Goal: Task Accomplishment & Management: Manage account settings

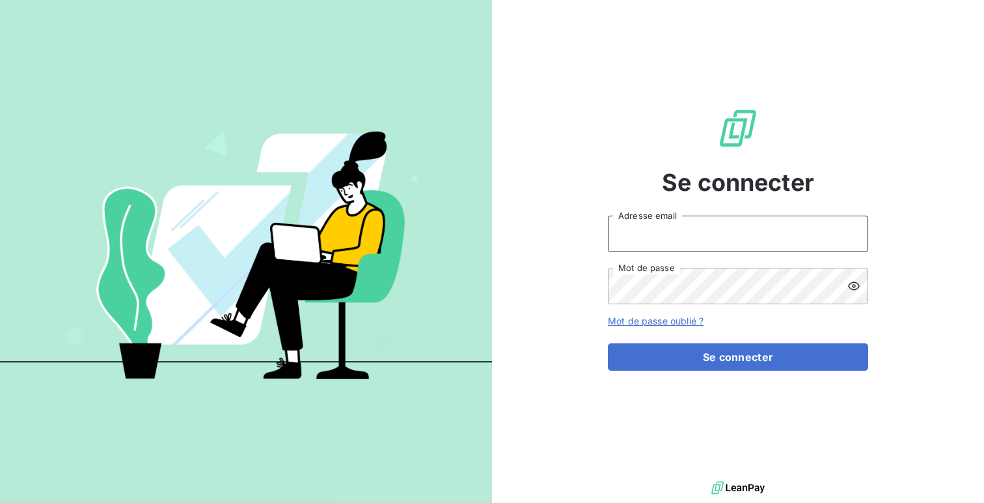
click at [627, 226] on input "Adresse email" at bounding box center [738, 233] width 260 height 36
type input "admin@login"
click at [608, 343] on button "Se connecter" at bounding box center [738, 356] width 260 height 27
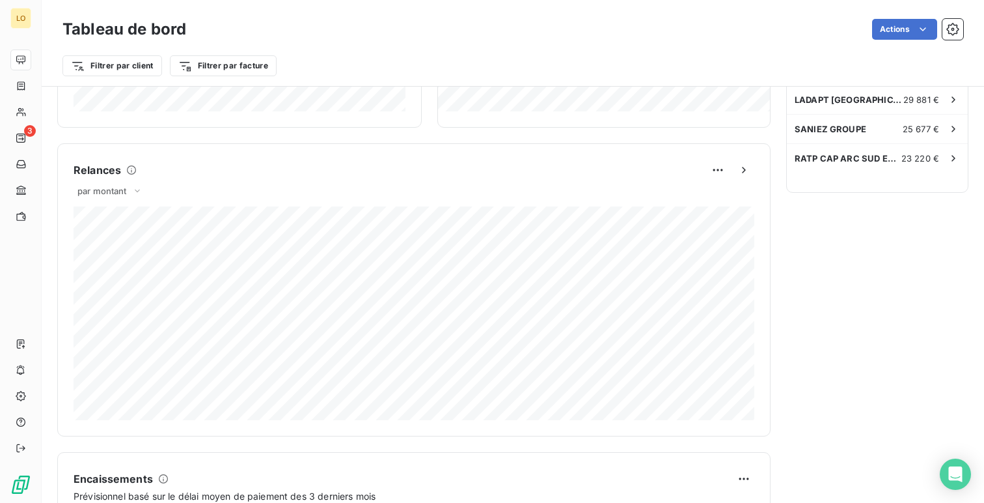
scroll to position [510, 0]
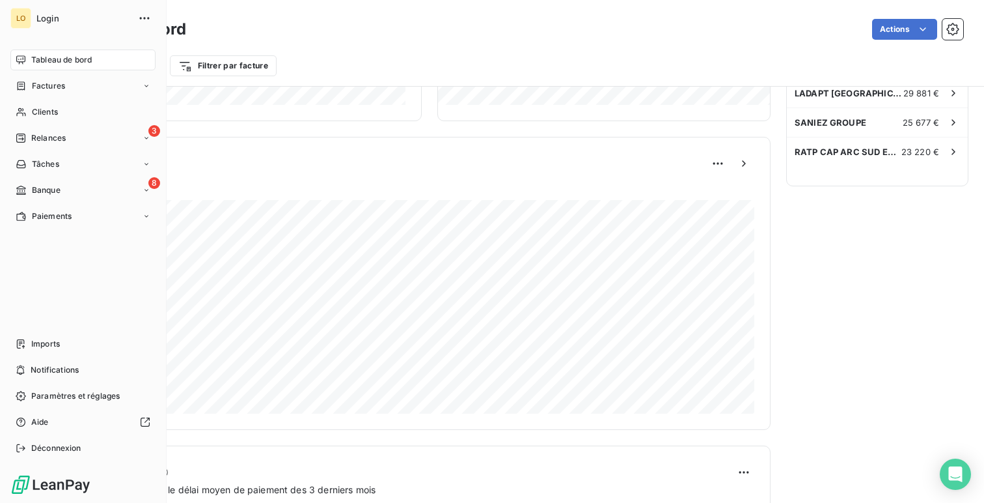
click at [31, 57] on span "Tableau de bord" at bounding box center [61, 60] width 61 height 12
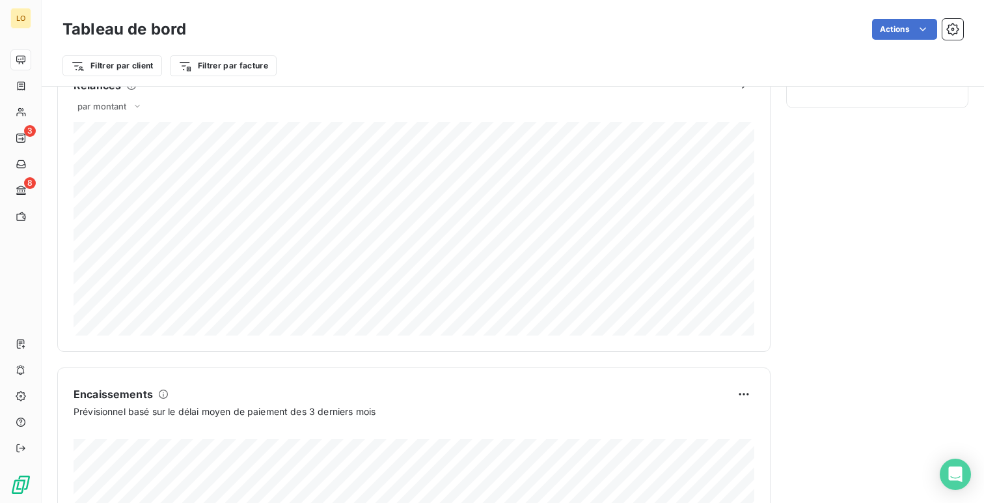
scroll to position [552, 0]
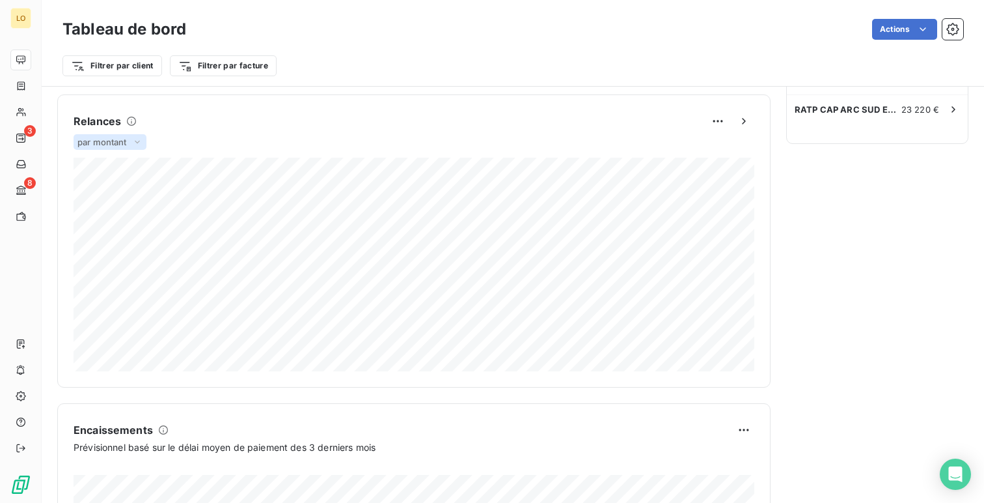
click at [110, 139] on span "par montant" at bounding box center [101, 142] width 49 height 10
click at [709, 114] on html "LO 3 8 Tableau de bord Actions Filtrer par client Filtrer par facture Encours c…" at bounding box center [492, 251] width 984 height 503
click at [661, 117] on html "LO 3 8 Tableau de bord Actions Filtrer par client Filtrer par facture Encours c…" at bounding box center [492, 251] width 984 height 503
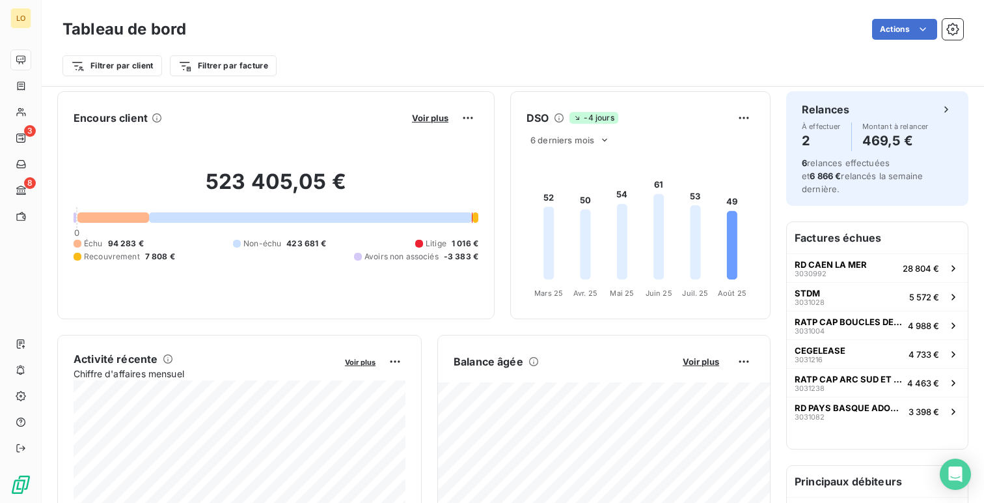
scroll to position [0, 0]
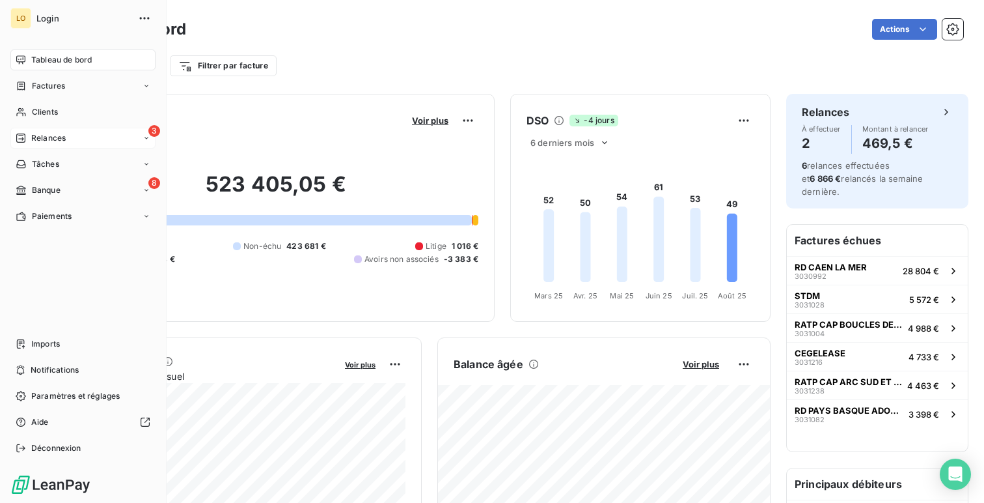
click at [71, 142] on div "3 Relances" at bounding box center [82, 138] width 145 height 21
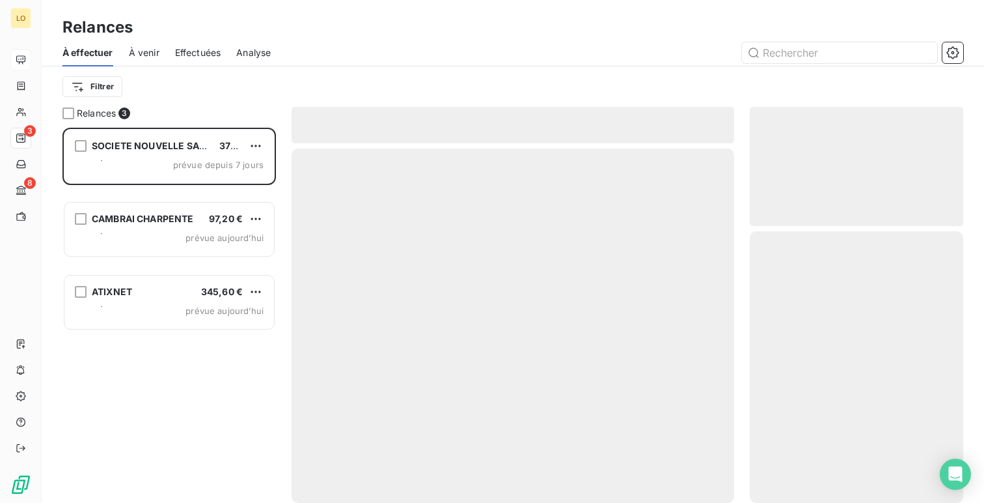
scroll to position [375, 213]
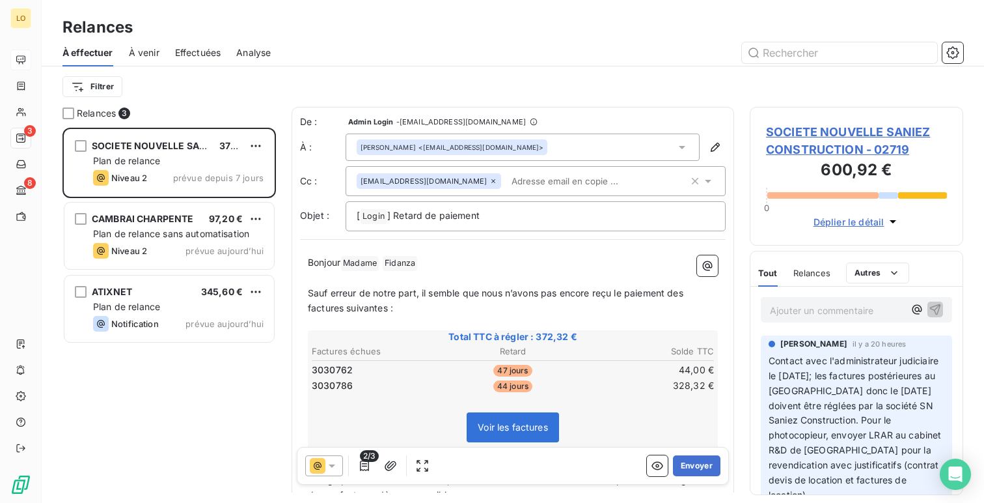
click at [247, 61] on div "Analyse" at bounding box center [253, 52] width 34 height 27
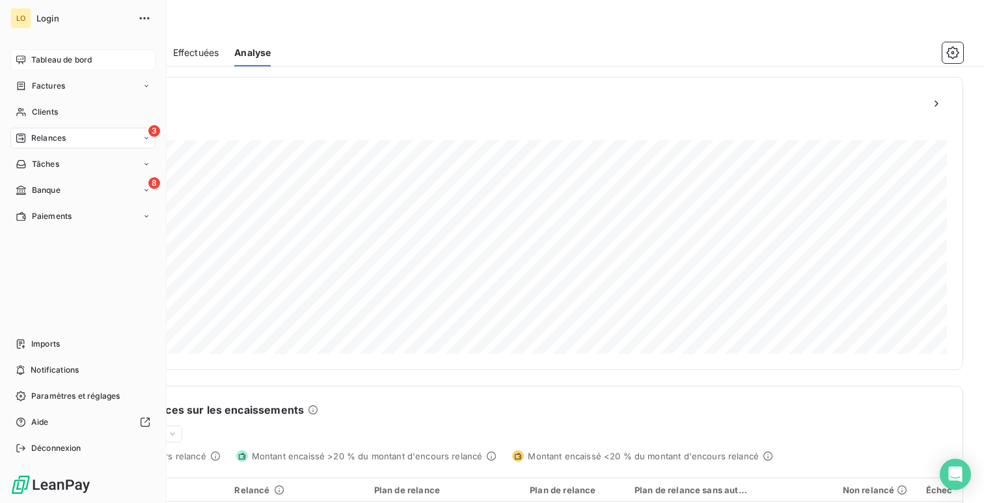
click at [68, 69] on div "Tableau de bord" at bounding box center [82, 59] width 145 height 21
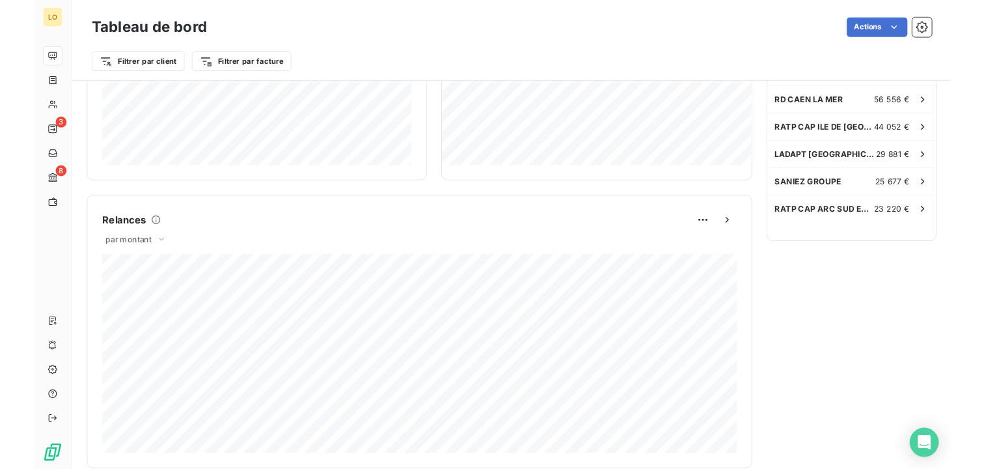
scroll to position [435, 0]
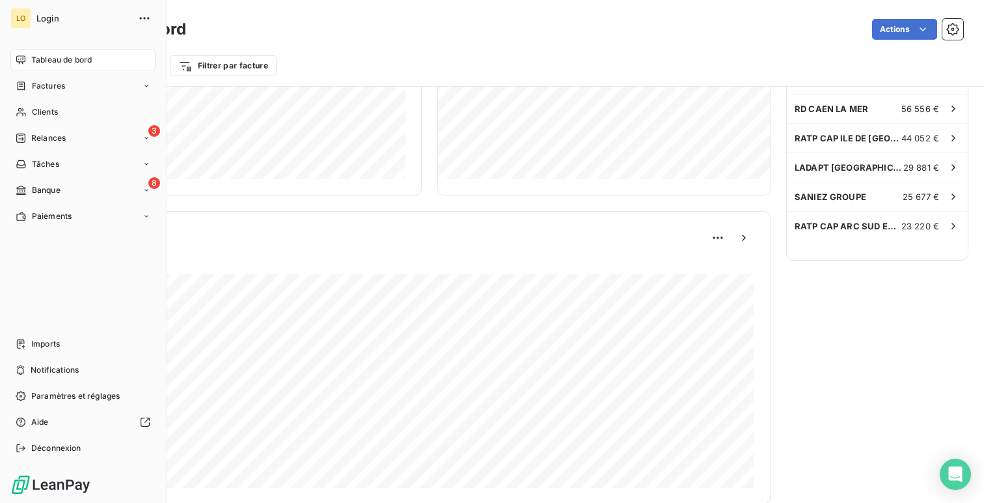
click at [65, 62] on span "Tableau de bord" at bounding box center [61, 60] width 61 height 12
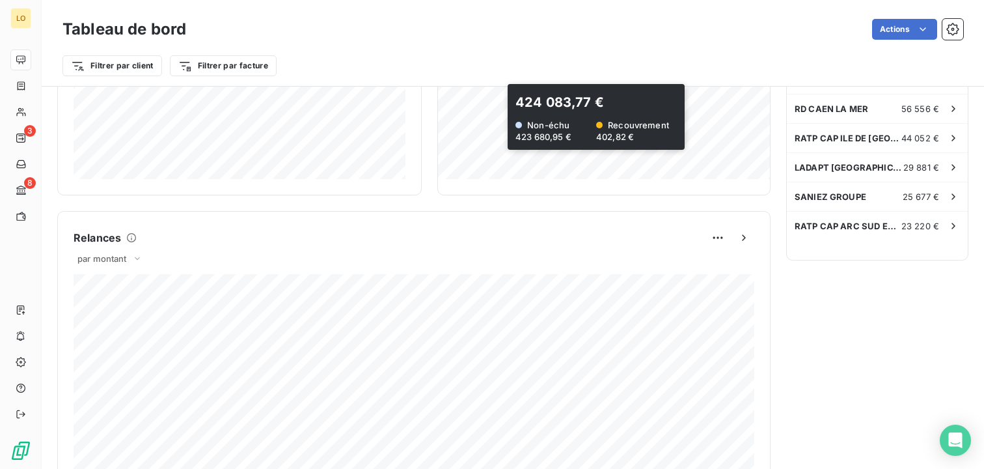
scroll to position [0, 0]
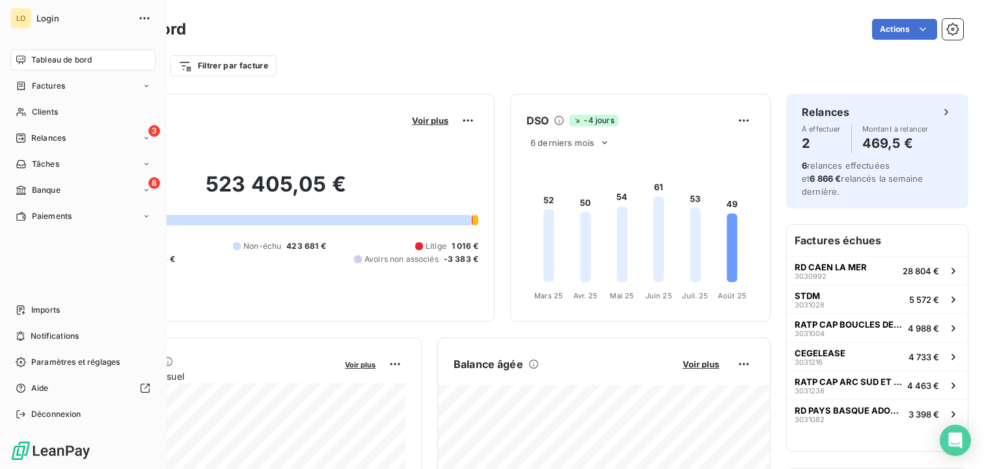
click at [44, 63] on span "Tableau de bord" at bounding box center [61, 60] width 61 height 12
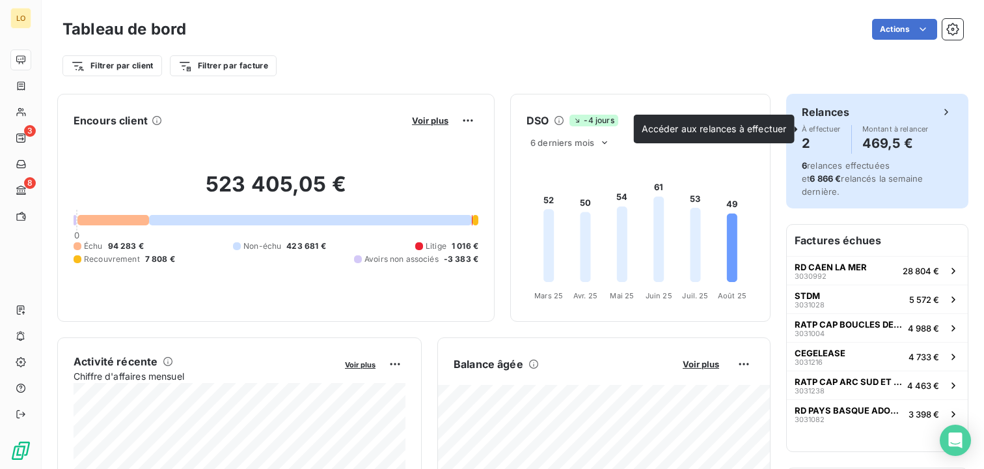
click at [877, 129] on span "Montant à relancer" at bounding box center [895, 129] width 66 height 8
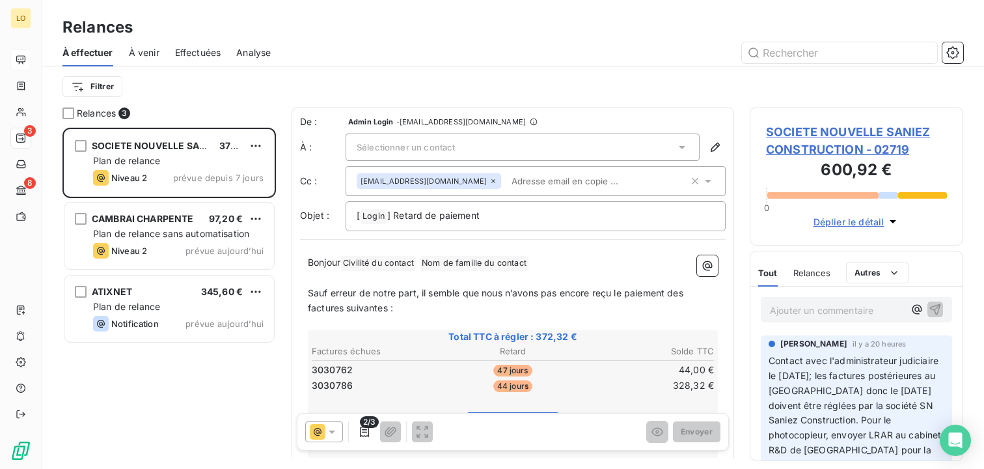
scroll to position [341, 213]
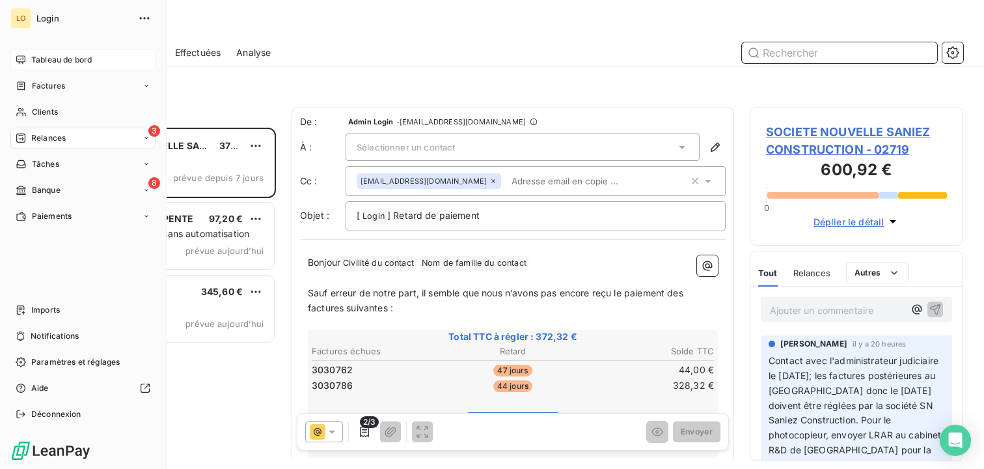
click at [25, 59] on icon at bounding box center [20, 59] width 9 height 8
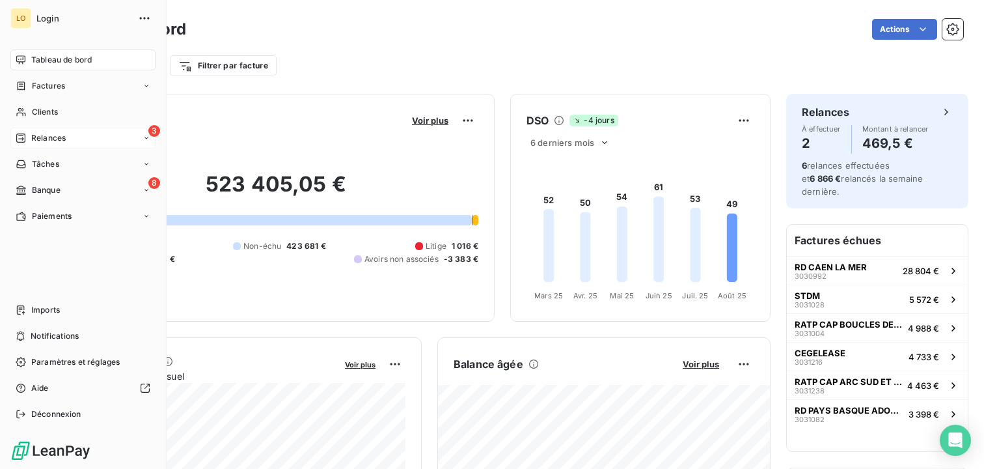
click at [73, 139] on div "3 Relances" at bounding box center [82, 138] width 145 height 21
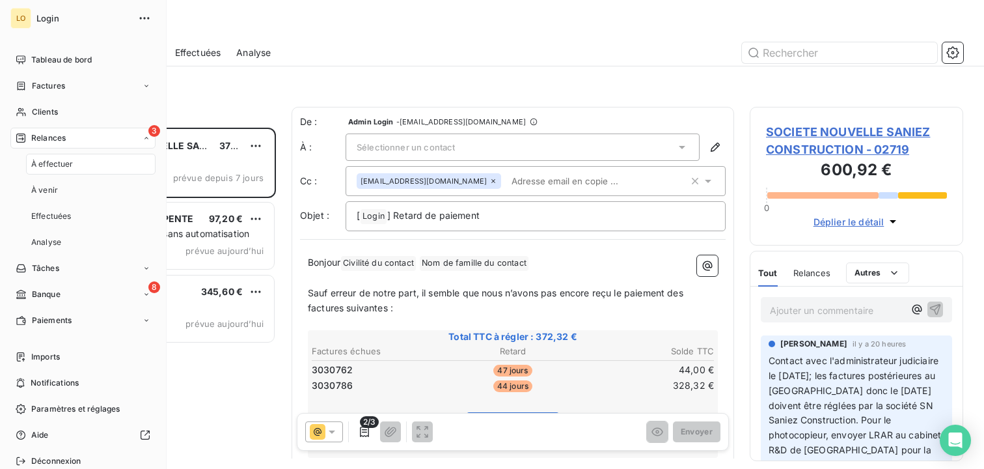
scroll to position [341, 213]
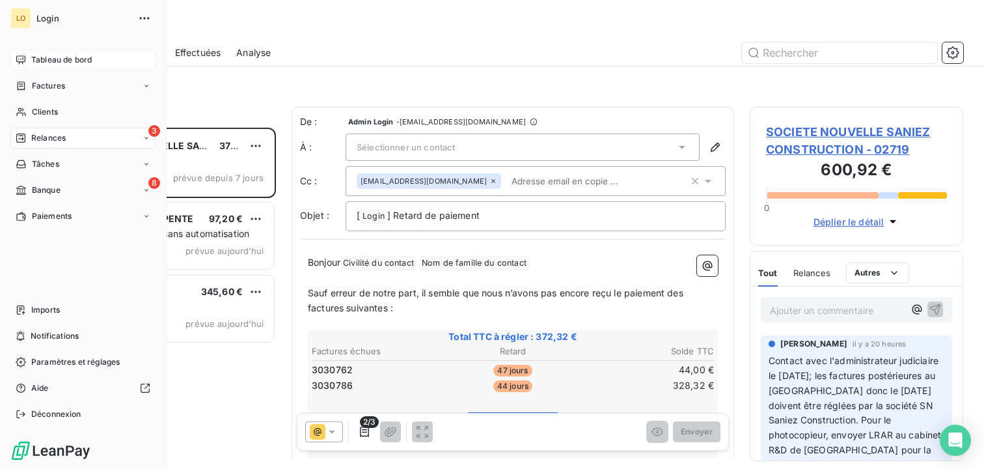
click at [51, 62] on span "Tableau de bord" at bounding box center [61, 60] width 61 height 12
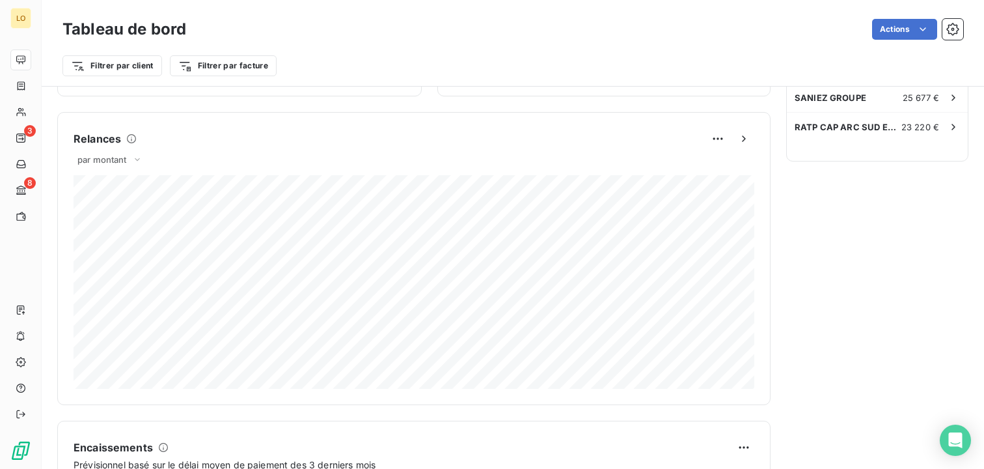
scroll to position [541, 0]
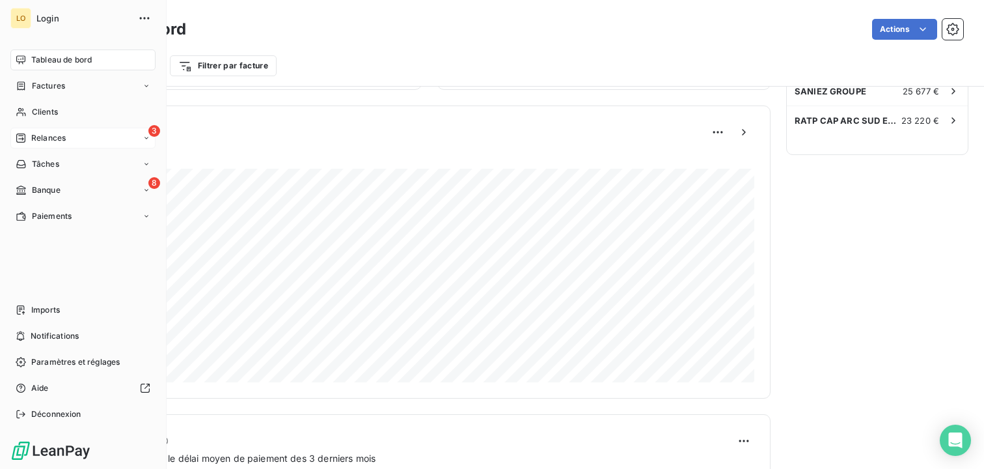
click at [61, 143] on span "Relances" at bounding box center [48, 138] width 34 height 12
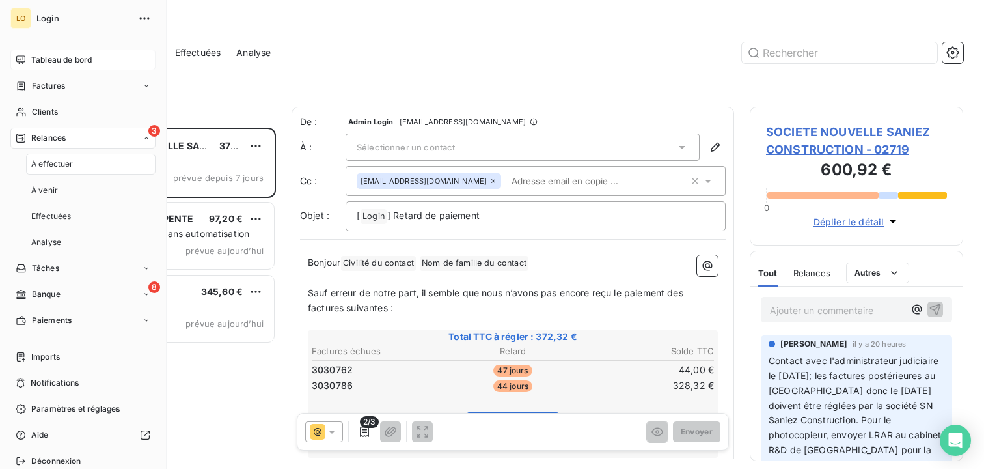
scroll to position [341, 213]
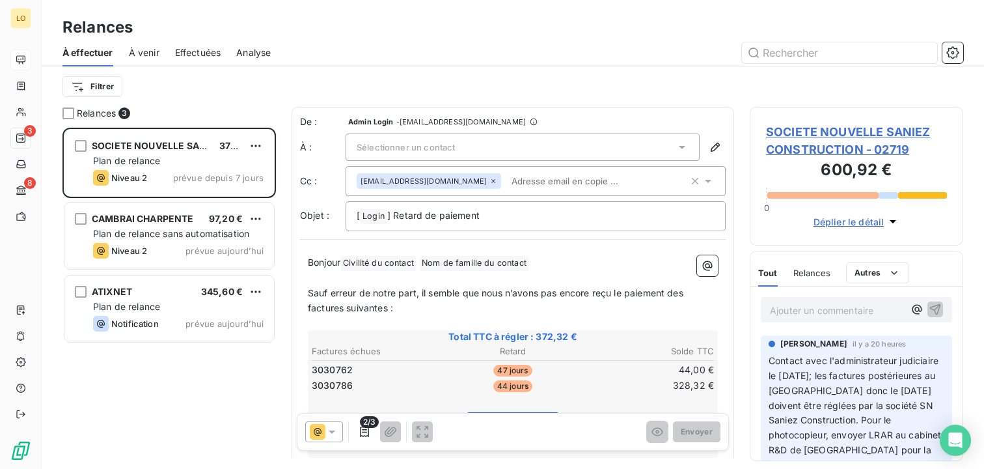
click at [208, 61] on div "Effectuées" at bounding box center [198, 52] width 46 height 27
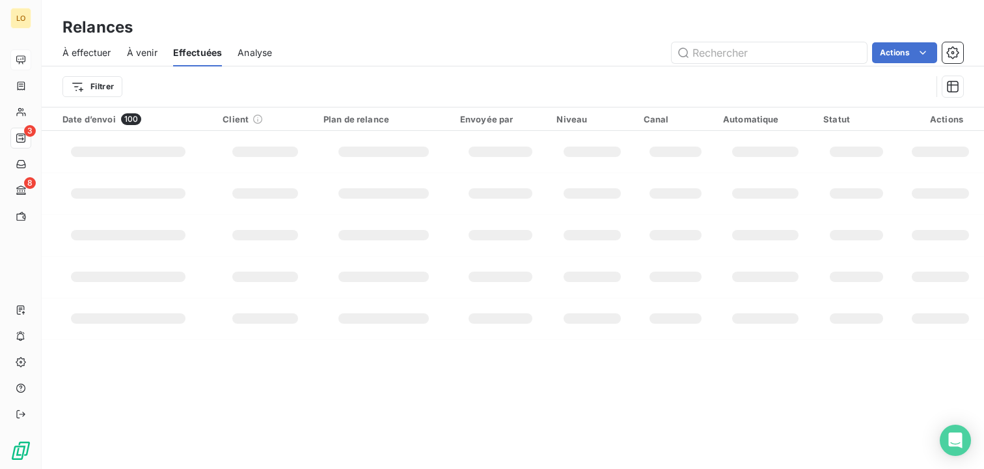
click at [153, 57] on span "À venir" at bounding box center [142, 52] width 31 height 13
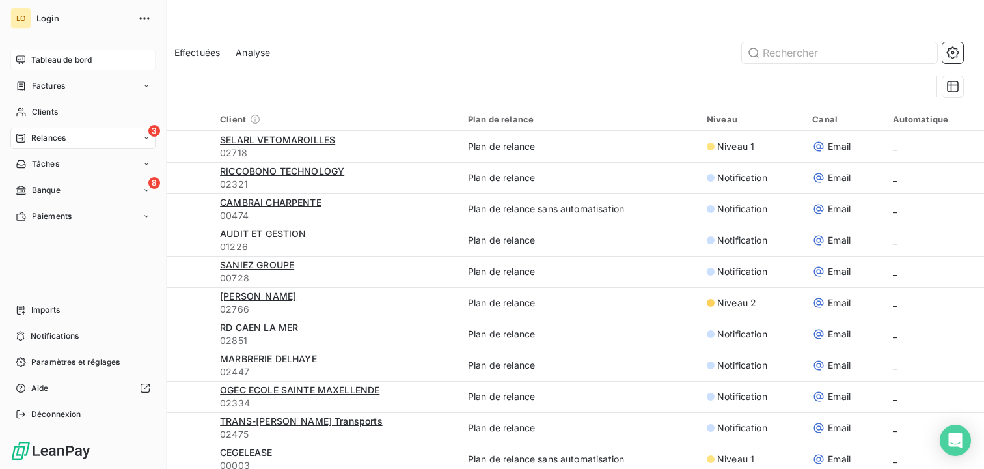
click at [31, 54] on span "Tableau de bord" at bounding box center [61, 60] width 61 height 12
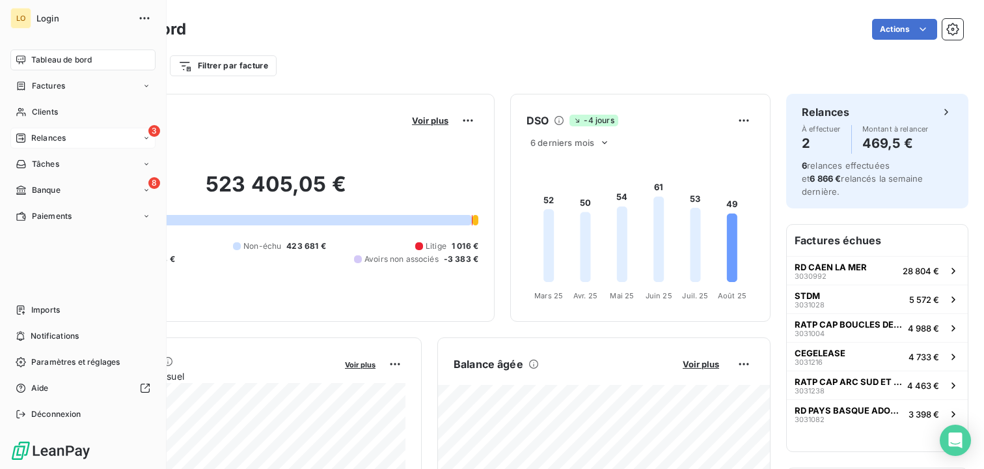
click at [75, 143] on div "3 Relances" at bounding box center [82, 138] width 145 height 21
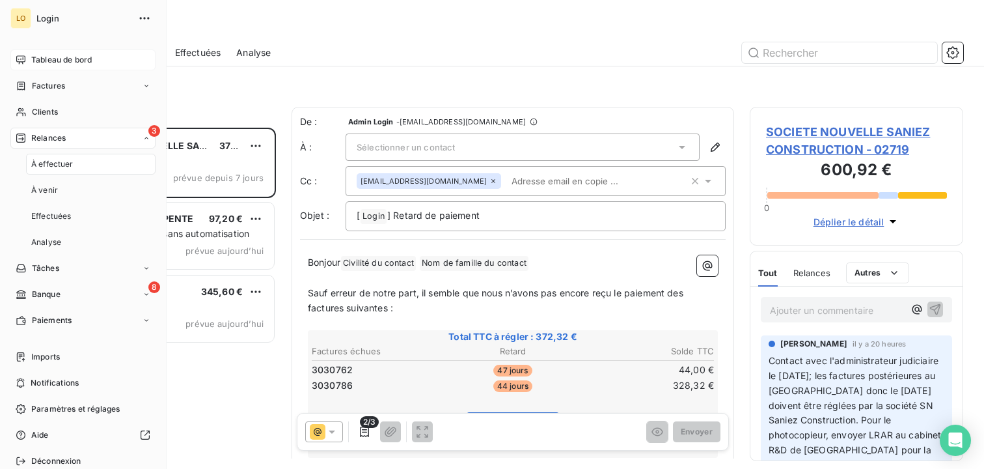
scroll to position [341, 213]
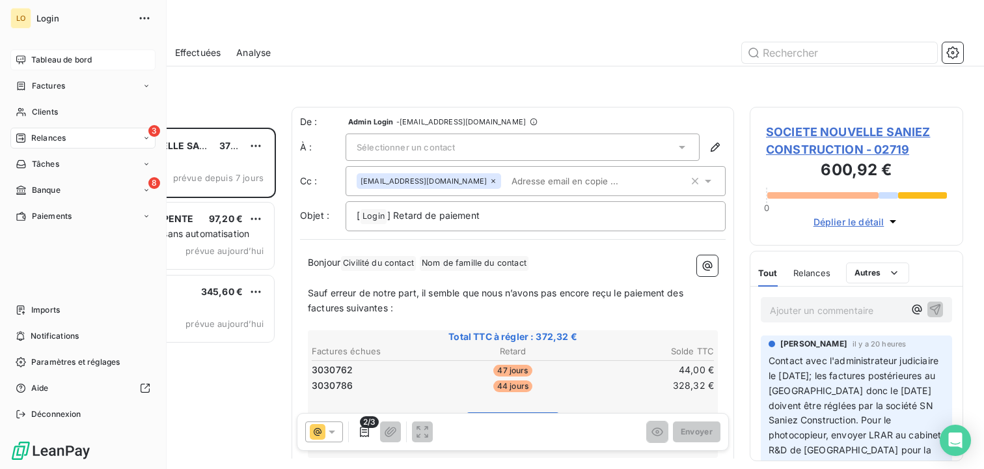
click at [35, 55] on span "Tableau de bord" at bounding box center [61, 60] width 61 height 12
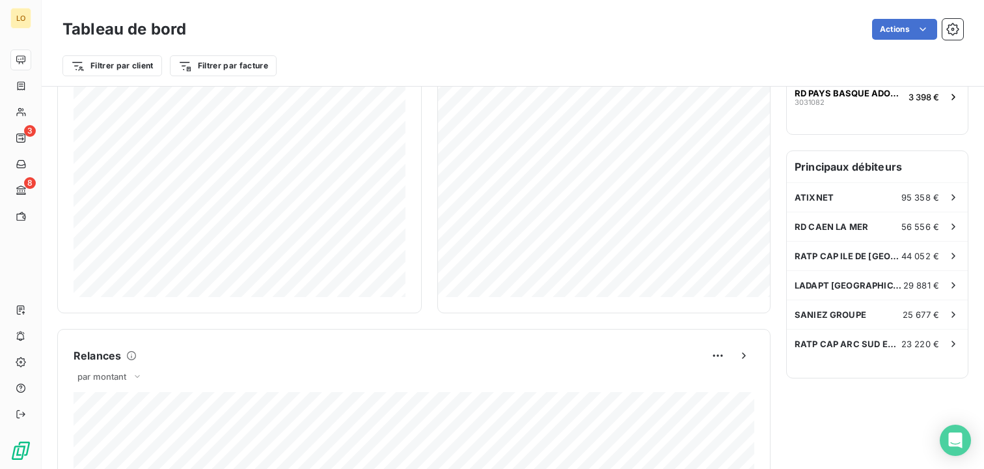
scroll to position [508, 0]
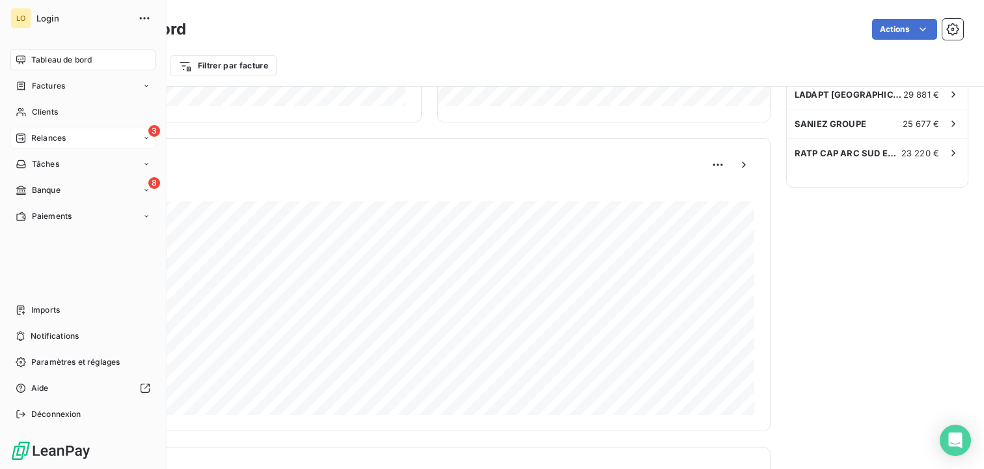
click at [80, 143] on div "3 Relances" at bounding box center [82, 138] width 145 height 21
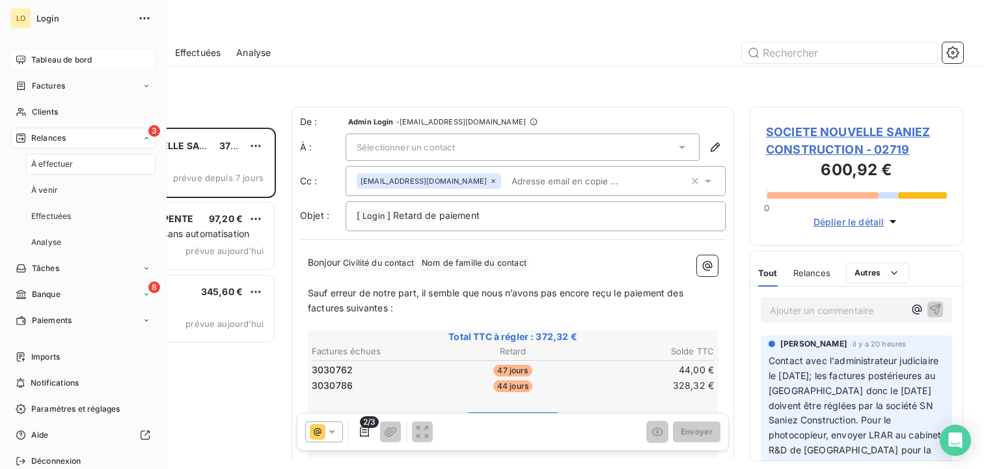
scroll to position [341, 213]
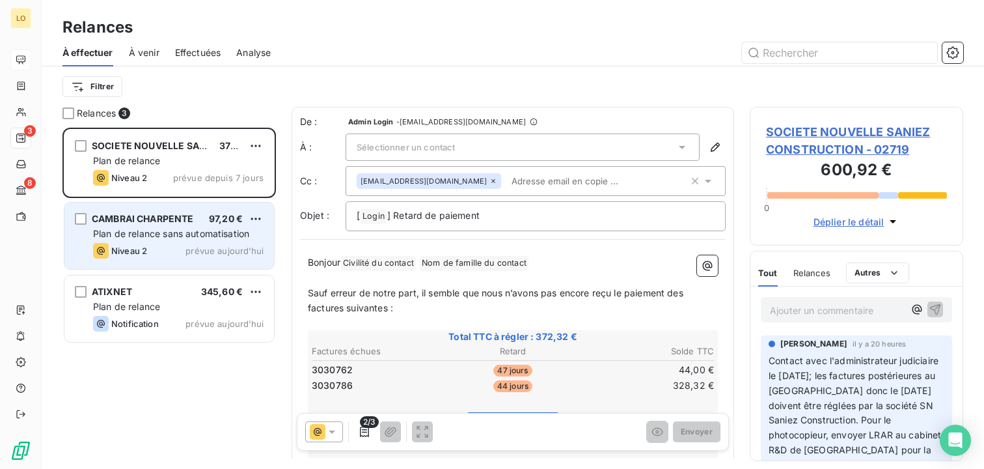
click at [182, 230] on span "Plan de relance sans automatisation" at bounding box center [171, 233] width 156 height 11
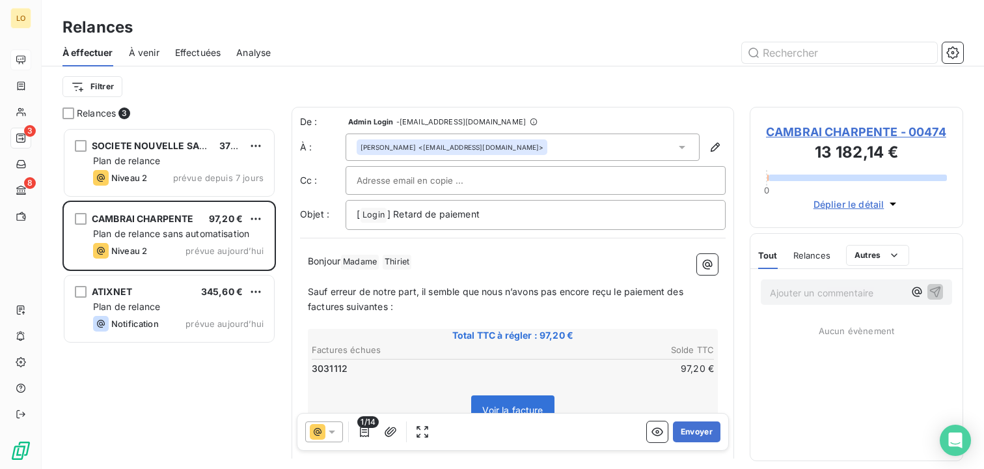
click at [182, 269] on div "CAMBRAI CHARPENTE 97,20 € Plan de relance sans automatisation Niveau 2 prévue […" at bounding box center [168, 236] width 213 height 73
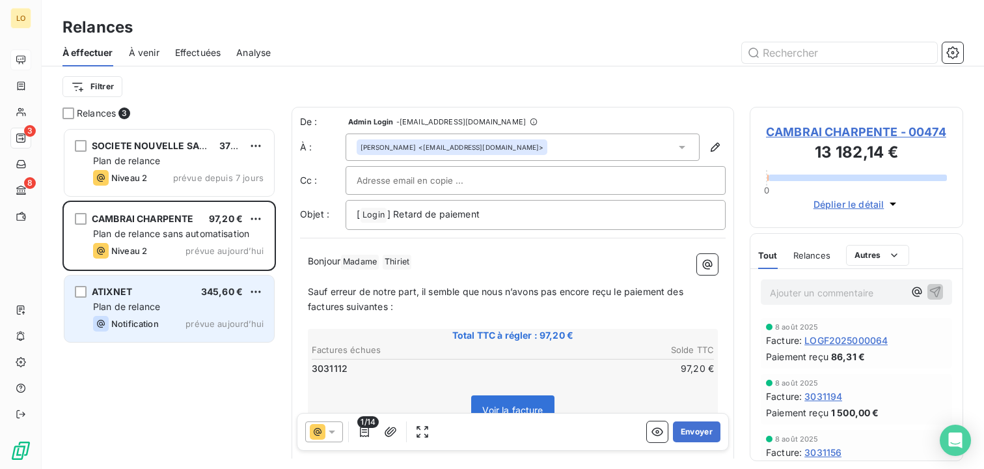
click at [174, 309] on div "Plan de relance" at bounding box center [178, 306] width 171 height 13
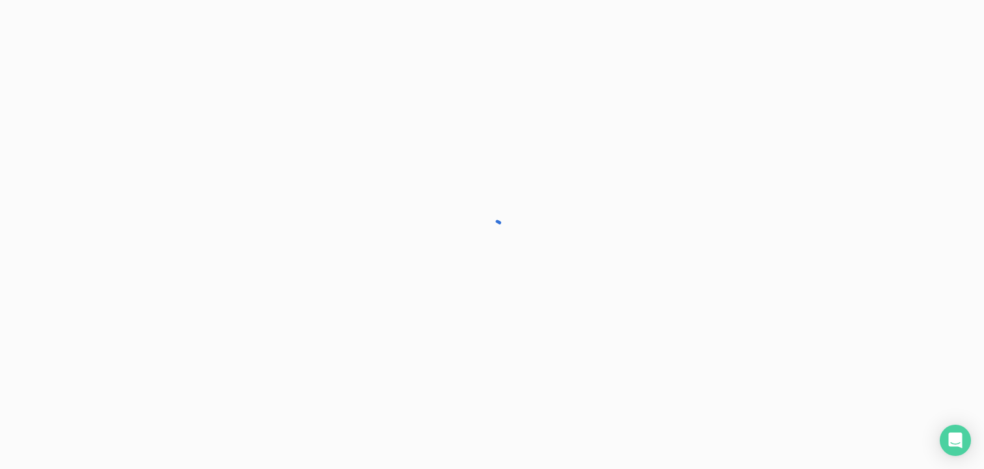
click at [0, 0] on div "SOCIETE NOUVELLE SANIEZ CONSTRUCTION 372,32 € Plan de relance Niveau 2 prévue d…" at bounding box center [0, 0] width 0 height 0
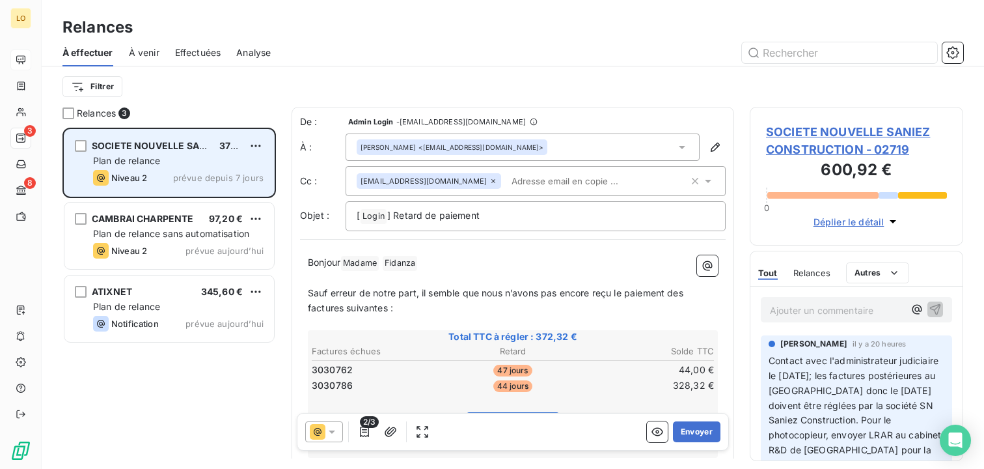
scroll to position [341, 213]
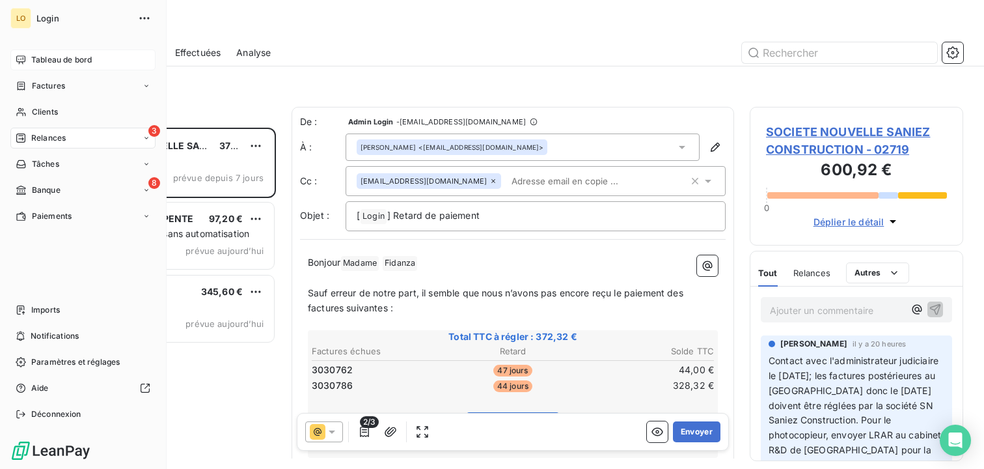
click at [38, 63] on span "Tableau de bord" at bounding box center [61, 60] width 61 height 12
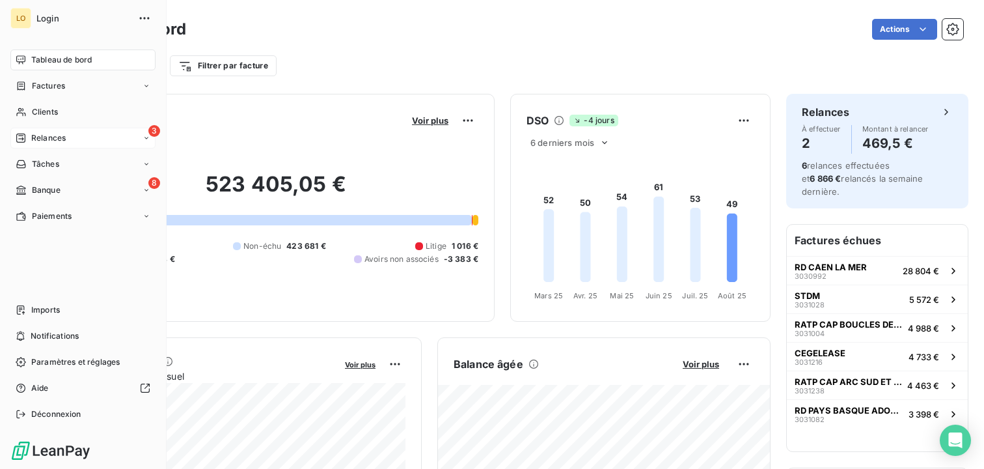
click at [78, 130] on div "3 Relances" at bounding box center [82, 138] width 145 height 21
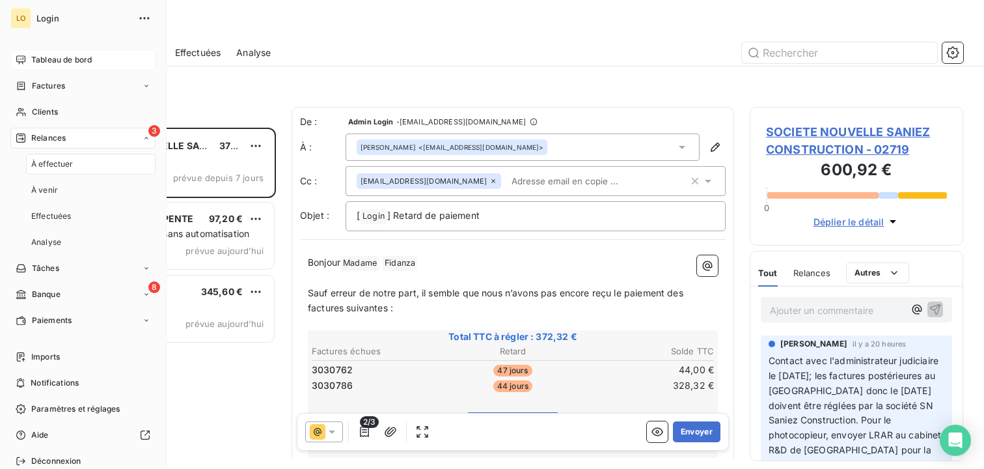
scroll to position [341, 213]
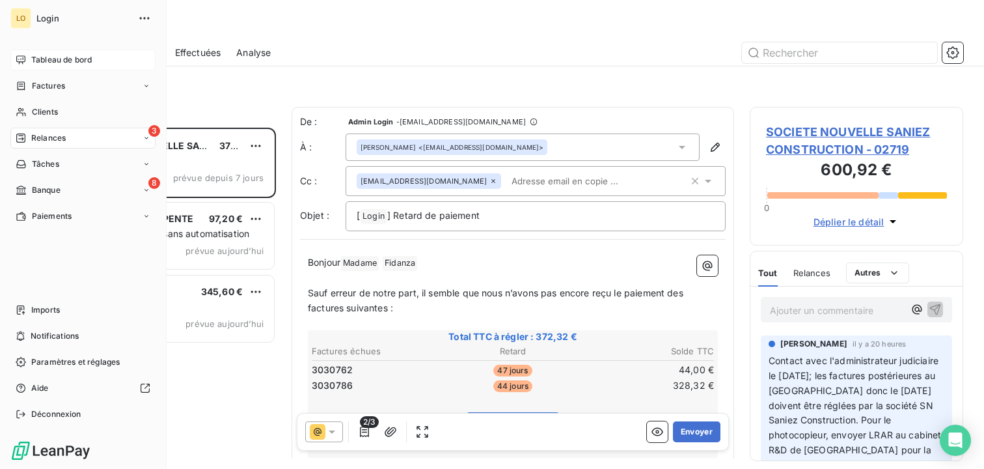
click at [36, 57] on span "Tableau de bord" at bounding box center [61, 60] width 61 height 12
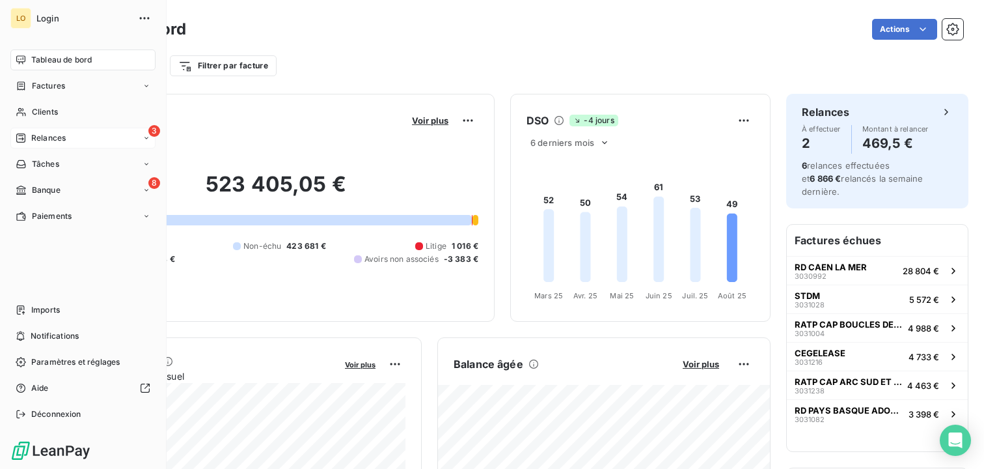
click at [74, 133] on div "3 Relances" at bounding box center [82, 138] width 145 height 21
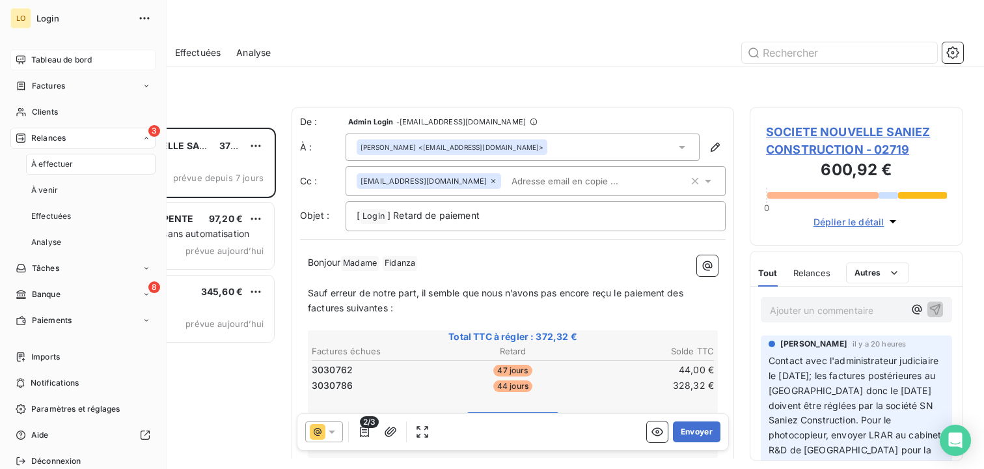
scroll to position [341, 213]
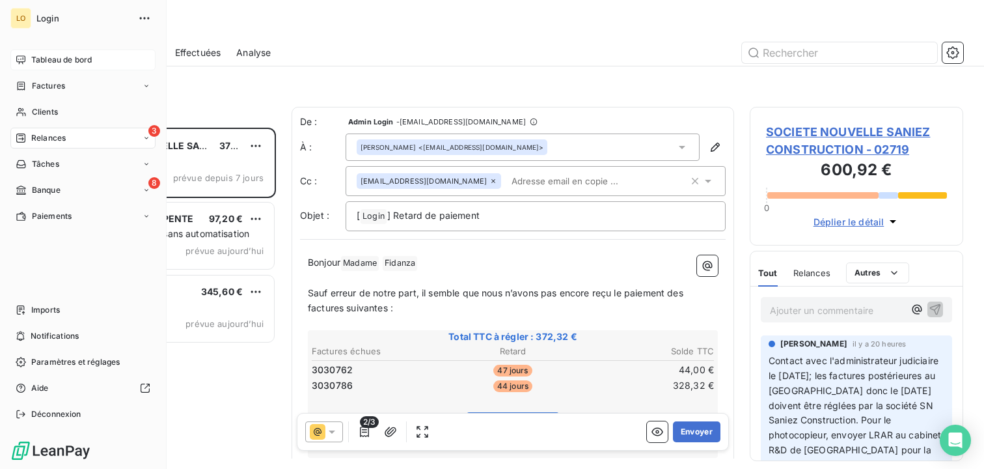
click at [56, 67] on div "Tableau de bord" at bounding box center [82, 59] width 145 height 21
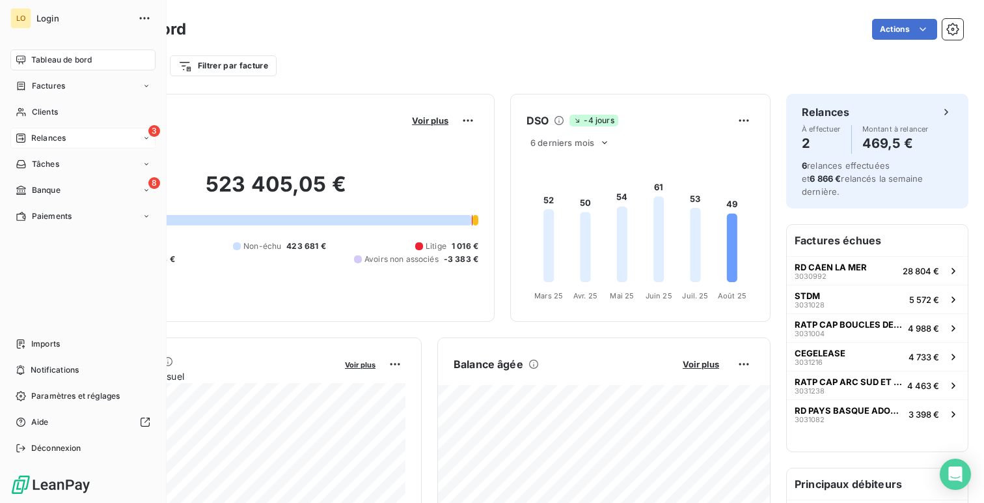
click at [59, 148] on div "3 Relances" at bounding box center [82, 138] width 145 height 21
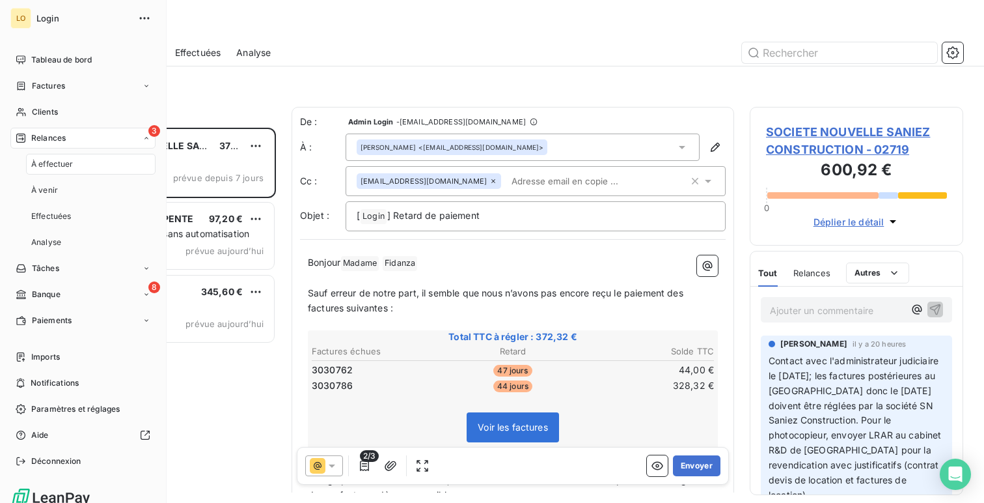
scroll to position [375, 213]
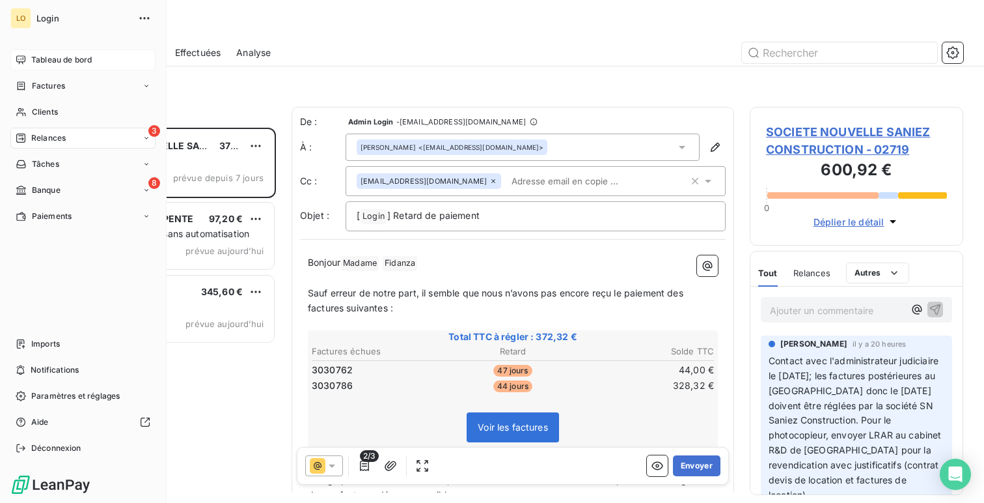
click at [23, 66] on div "Tableau de bord" at bounding box center [82, 59] width 145 height 21
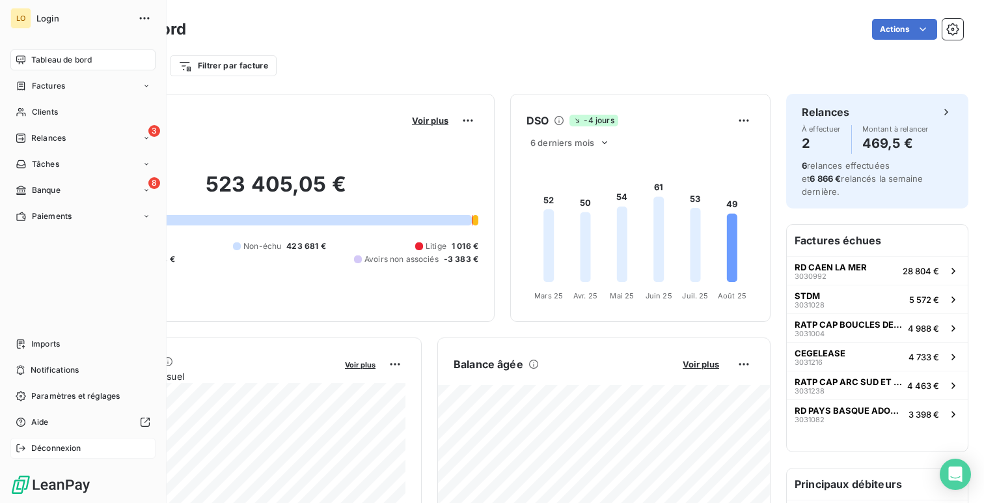
click at [72, 456] on div "Déconnexion" at bounding box center [82, 447] width 145 height 21
